Goal: Subscribe to service/newsletter

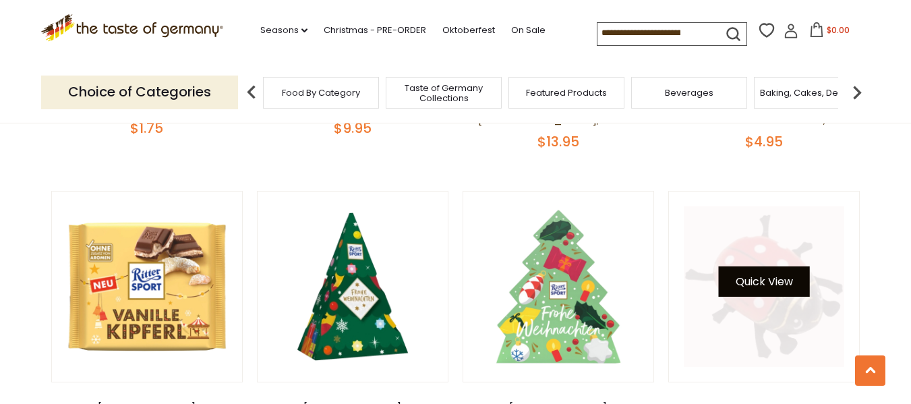
scroll to position [2022, 0]
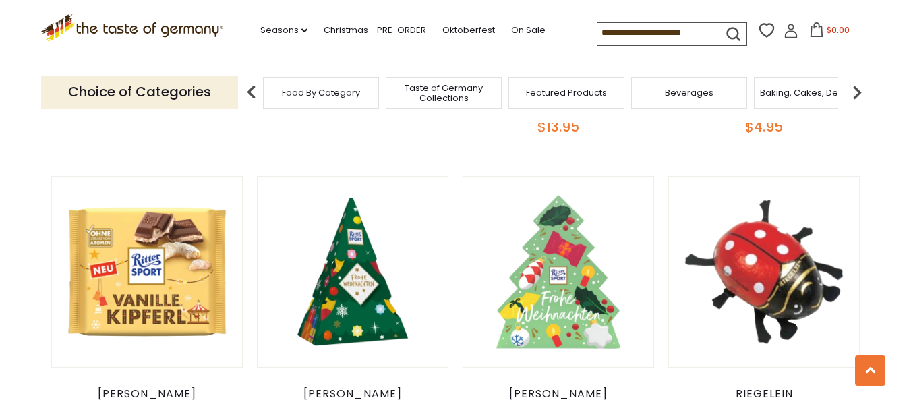
drag, startPoint x: 799, startPoint y: 259, endPoint x: 884, endPoint y: 239, distance: 88.1
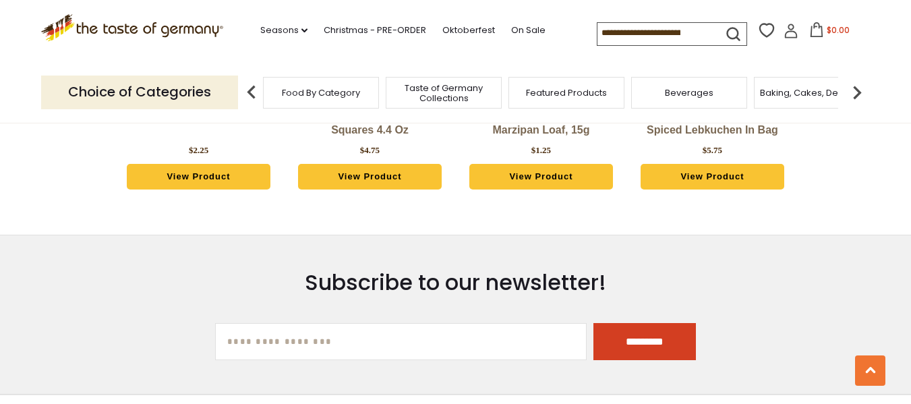
scroll to position [3977, 0]
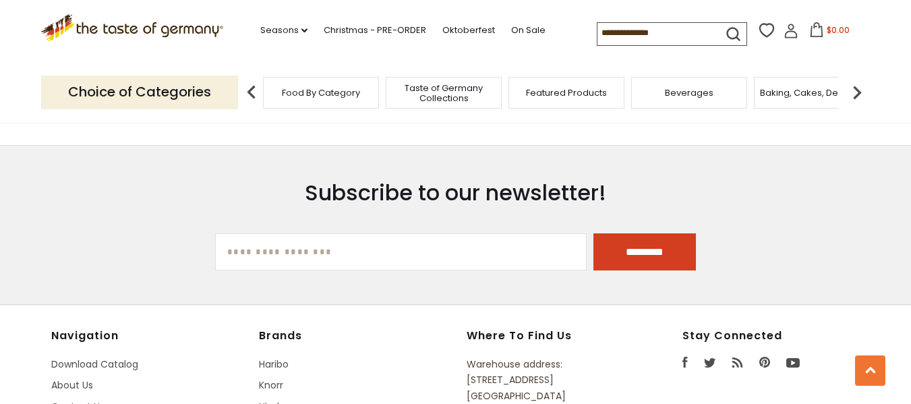
click at [422, 233] on input "[EMAIL_ADDRESS][DOMAIN_NAME]" at bounding box center [400, 251] width 371 height 37
drag, startPoint x: 563, startPoint y: 224, endPoint x: 557, endPoint y: 225, distance: 6.8
drag, startPoint x: 557, startPoint y: 225, endPoint x: 463, endPoint y: 212, distance: 94.6
drag, startPoint x: 463, startPoint y: 212, endPoint x: 452, endPoint y: 206, distance: 13.0
click at [452, 233] on input "[EMAIL_ADDRESS][DOMAIN_NAME]" at bounding box center [400, 251] width 371 height 37
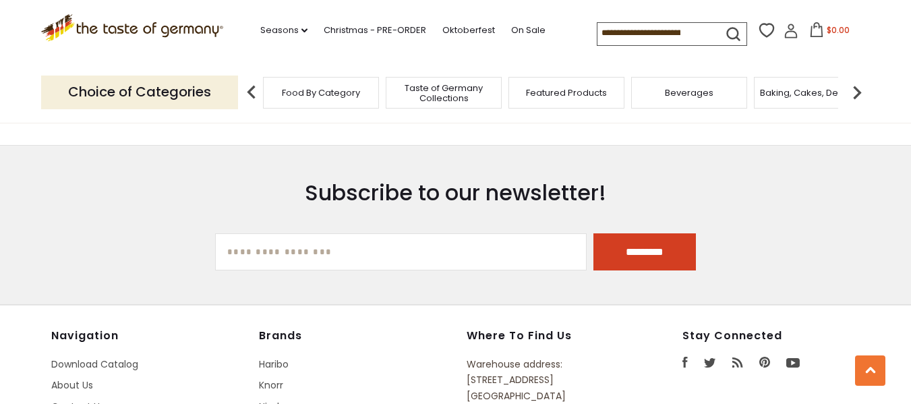
drag, startPoint x: 634, startPoint y: 200, endPoint x: 607, endPoint y: 238, distance: 46.8
click at [607, 238] on section "Subscribe to our newsletter! yourname@email.com *********" at bounding box center [455, 225] width 911 height 160
click at [392, 233] on input "[EMAIL_ADDRESS][DOMAIN_NAME]" at bounding box center [400, 251] width 371 height 37
type input "**********"
click at [624, 233] on input "*********" at bounding box center [644, 251] width 102 height 37
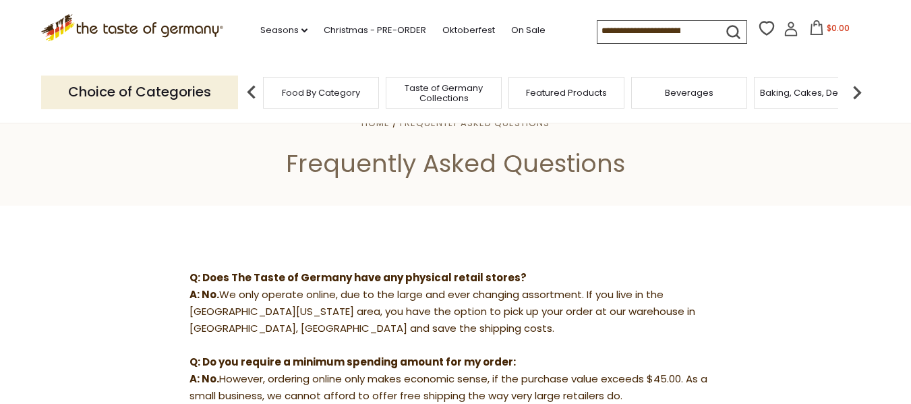
scroll to position [67, 0]
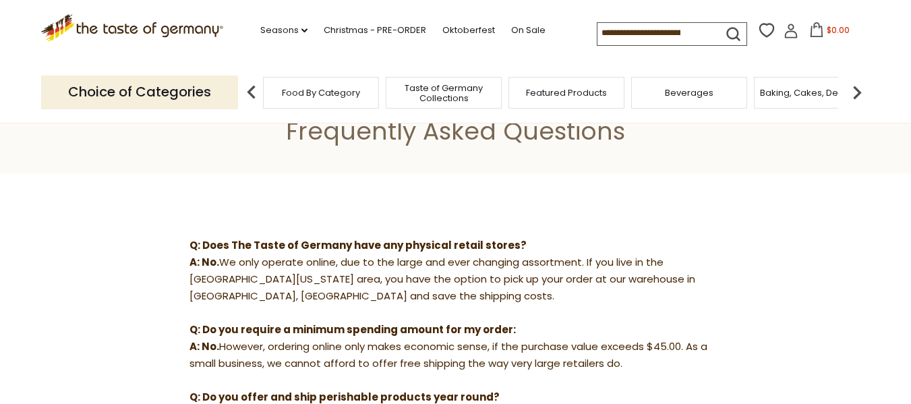
drag, startPoint x: 830, startPoint y: 251, endPoint x: 838, endPoint y: 297, distance: 46.7
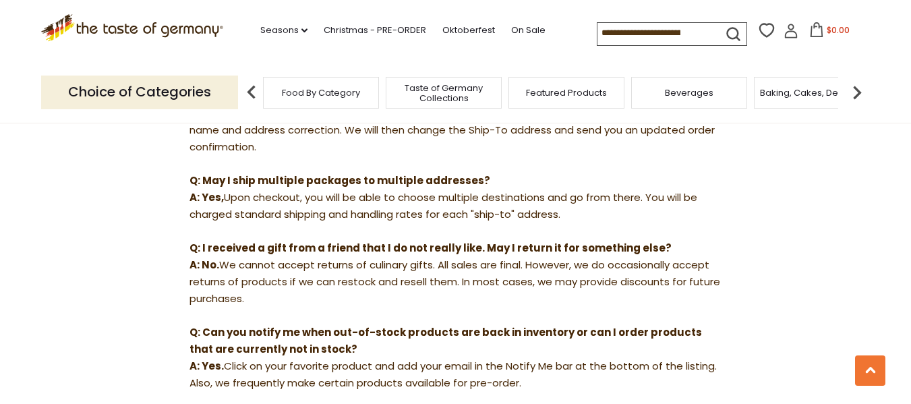
scroll to position [876, 0]
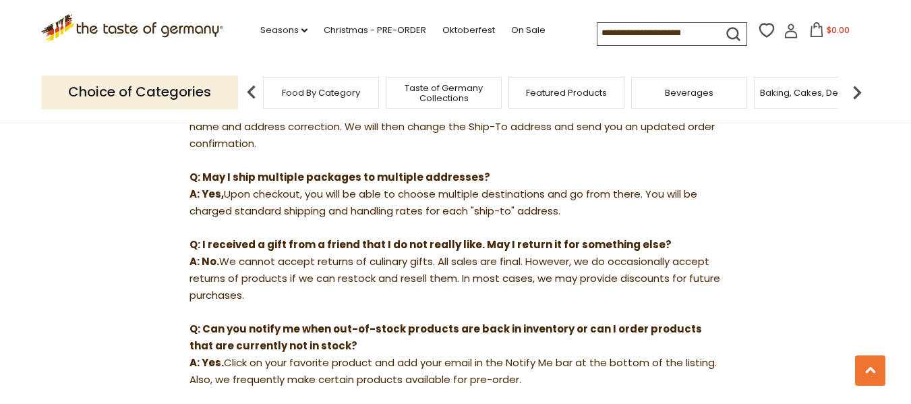
drag, startPoint x: 793, startPoint y: 294, endPoint x: 812, endPoint y: 268, distance: 32.4
click at [812, 268] on section "Q: Does The Taste of Germany have any physical retail stores? A: No. We only op…" at bounding box center [455, 42] width 911 height 1357
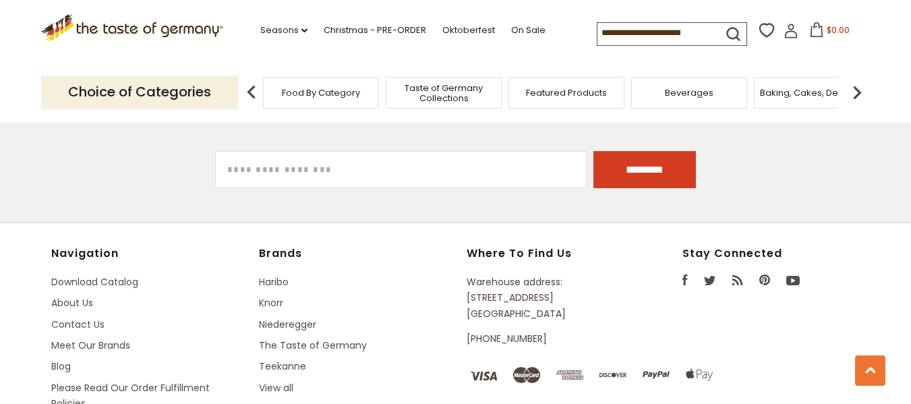
scroll to position [1550, 0]
